Goal: Task Accomplishment & Management: Manage account settings

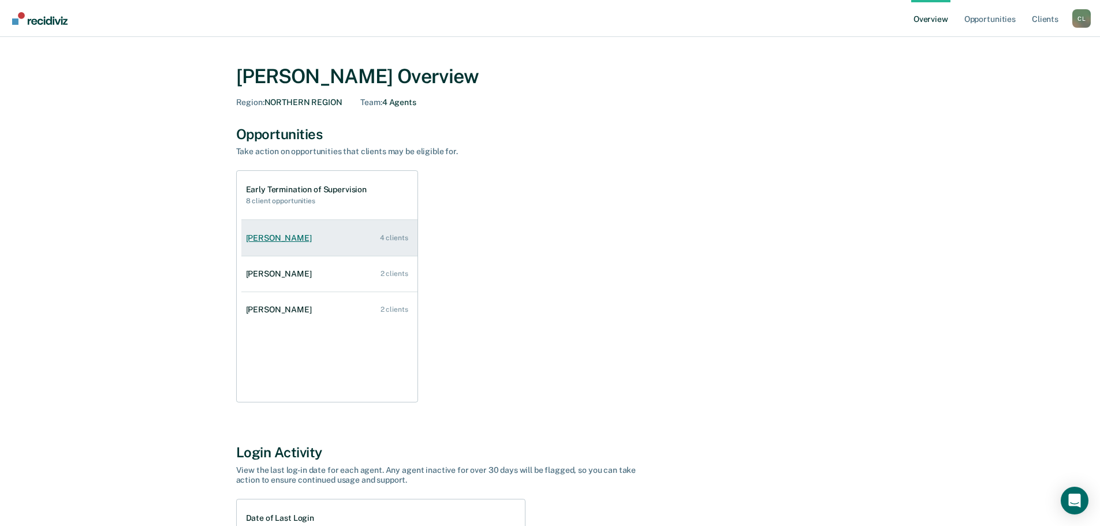
click at [266, 241] on div "[PERSON_NAME]" at bounding box center [281, 238] width 70 height 10
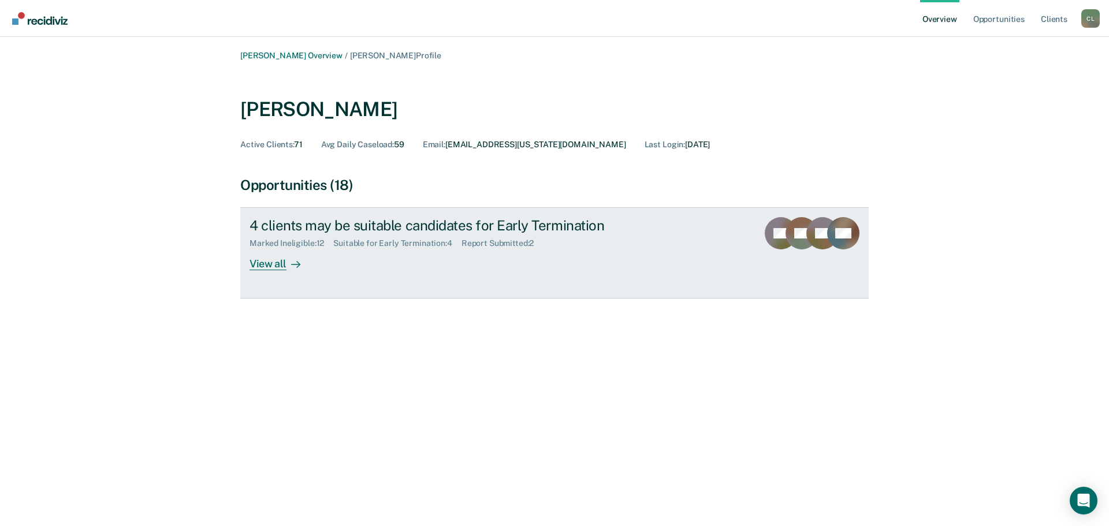
click at [277, 267] on div "View all" at bounding box center [281, 259] width 65 height 23
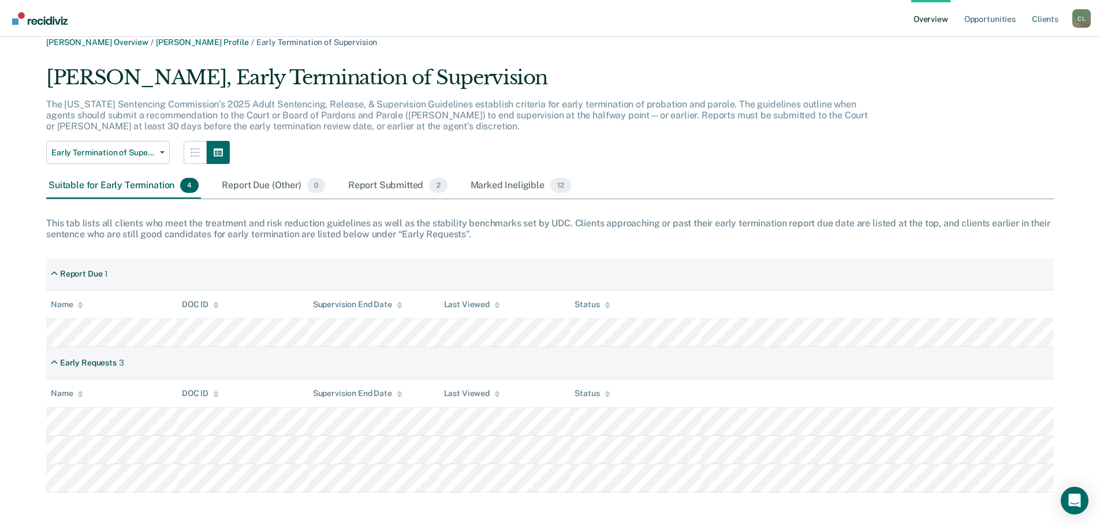
scroll to position [17, 0]
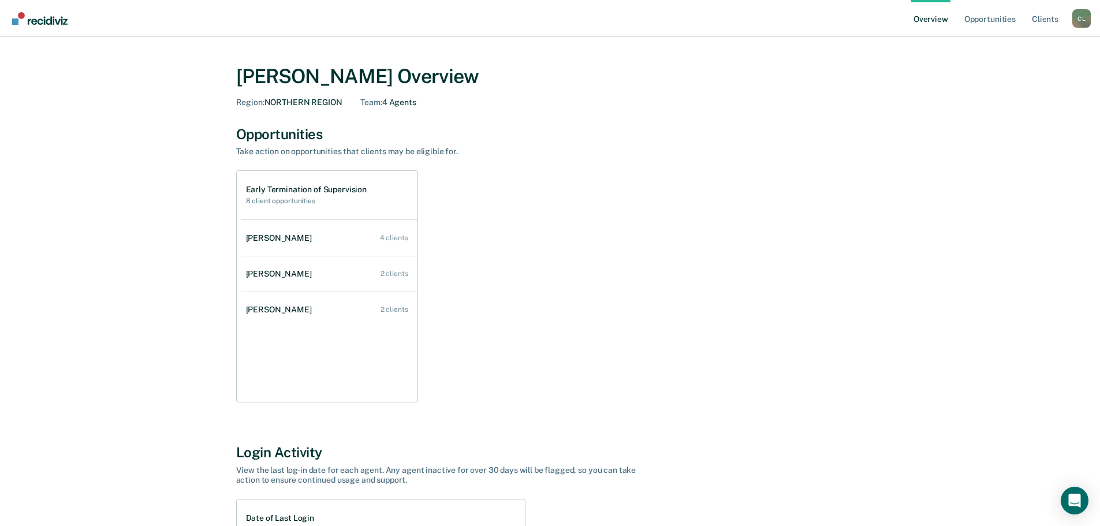
click at [1081, 17] on div "C L" at bounding box center [1082, 18] width 18 height 18
click at [1007, 74] on link "Log Out" at bounding box center [1035, 75] width 93 height 10
